Goal: Information Seeking & Learning: Find specific fact

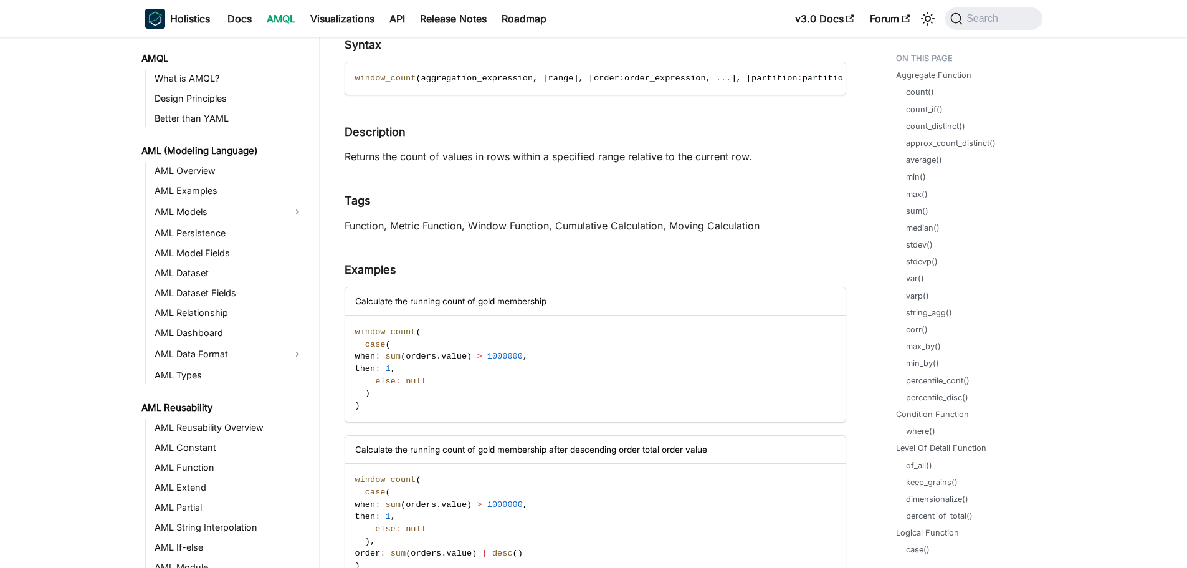
scroll to position [58646, 0]
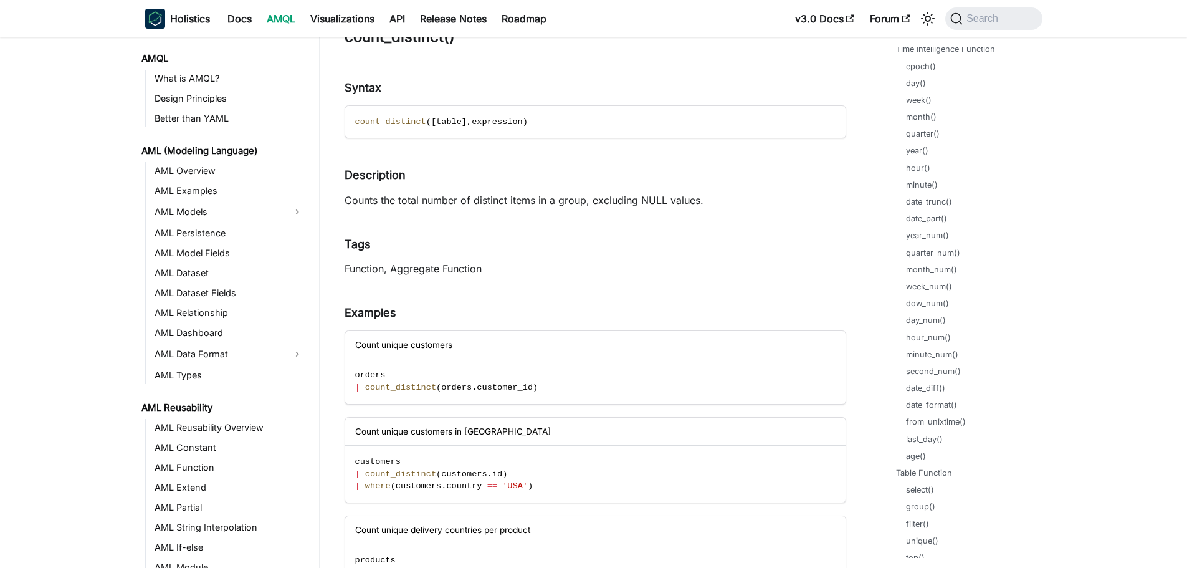
scroll to position [685, 0]
click at [923, 97] on link "month()" at bounding box center [923, 101] width 31 height 12
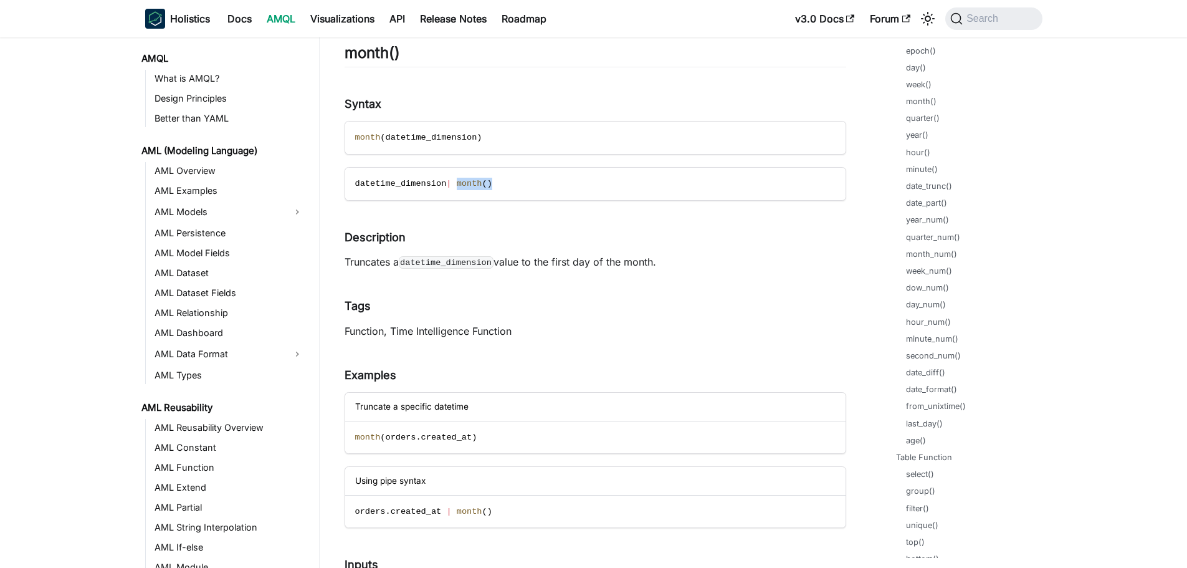
drag, startPoint x: 453, startPoint y: 184, endPoint x: 513, endPoint y: 184, distance: 60.4
click at [493, 185] on code "datetime_dimension | month ( )" at bounding box center [594, 184] width 498 height 32
click at [513, 184] on code "datetime_dimension | month ( )" at bounding box center [594, 184] width 498 height 32
drag, startPoint x: 381, startPoint y: 133, endPoint x: 693, endPoint y: 217, distance: 323.7
